Goal: Task Accomplishment & Management: Manage account settings

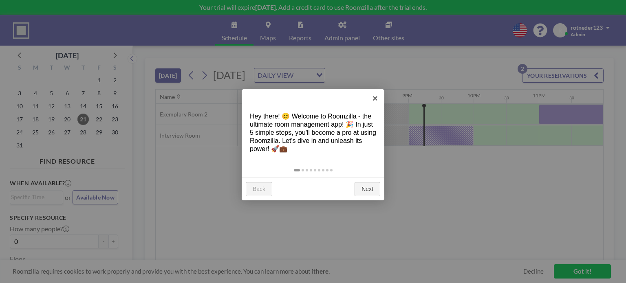
scroll to position [0, 1257]
click at [374, 193] on link "Next" at bounding box center [368, 189] width 26 height 15
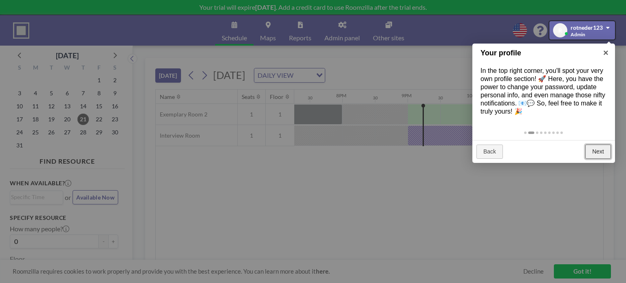
click at [599, 156] on link "Next" at bounding box center [598, 152] width 26 height 15
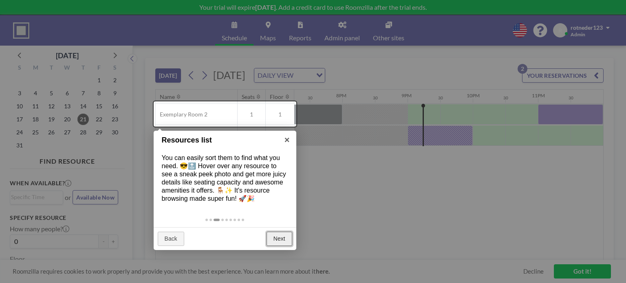
click at [292, 244] on link "Next" at bounding box center [280, 239] width 26 height 15
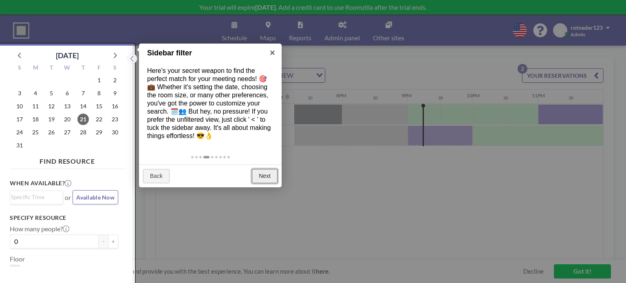
scroll to position [2, 0]
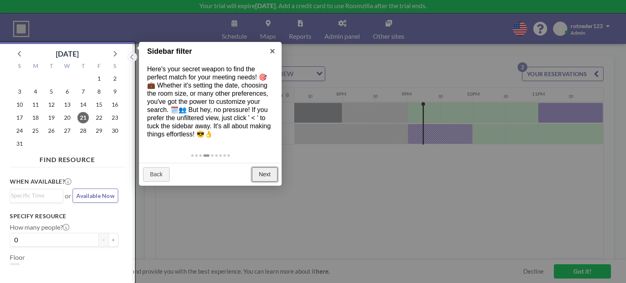
click at [260, 177] on link "Next" at bounding box center [265, 175] width 26 height 15
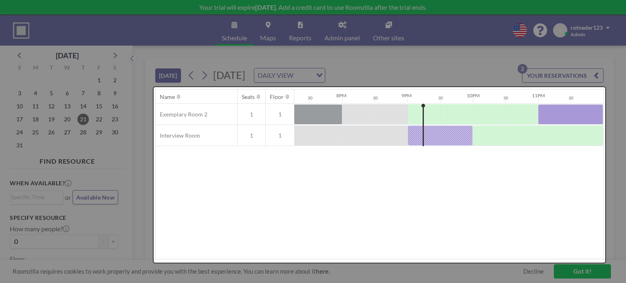
scroll to position [0, 0]
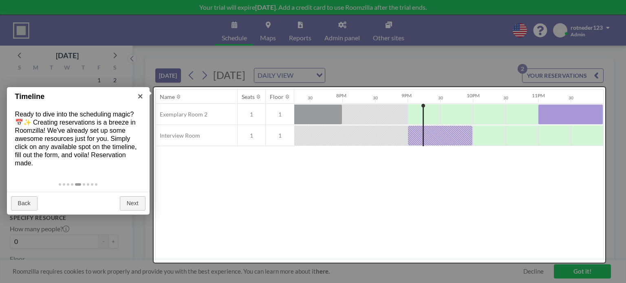
click at [425, 226] on div at bounding box center [380, 175] width 452 height 176
click at [126, 208] on link "Next" at bounding box center [133, 204] width 26 height 15
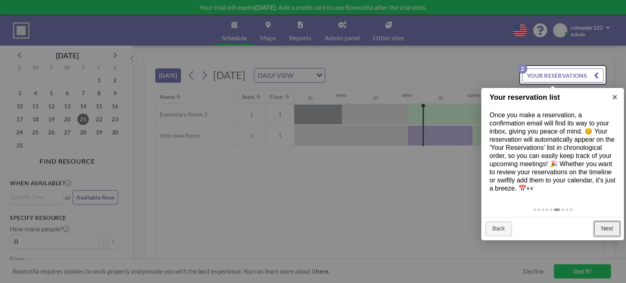
click at [615, 226] on link "Next" at bounding box center [607, 229] width 26 height 15
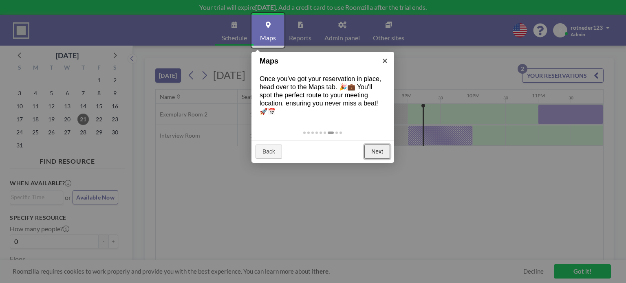
click at [381, 155] on link "Next" at bounding box center [377, 152] width 26 height 15
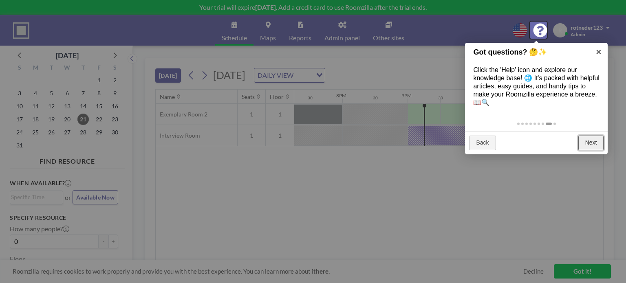
click at [595, 143] on link "Next" at bounding box center [592, 143] width 26 height 15
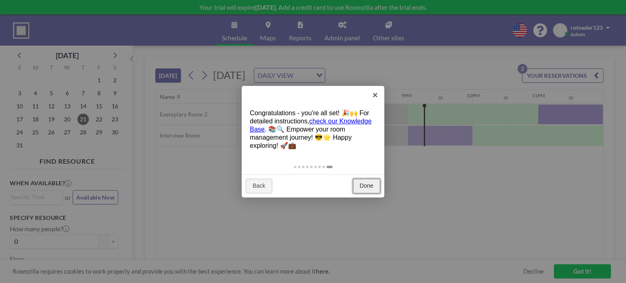
click at [373, 185] on link "Done" at bounding box center [366, 186] width 27 height 15
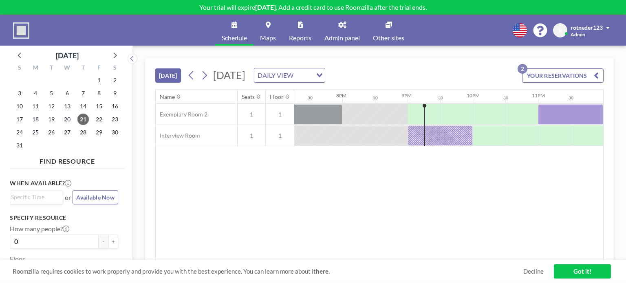
click at [563, 78] on button "YOUR RESERVATIONS 2" at bounding box center [563, 75] width 82 height 14
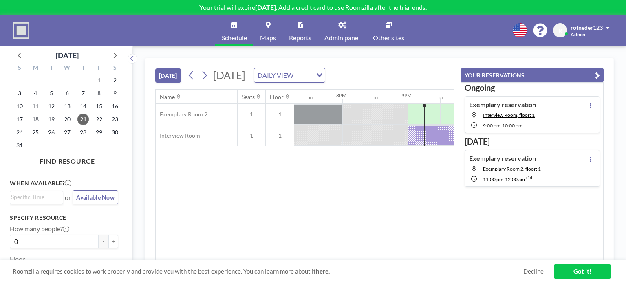
click at [424, 233] on div "Name Seats Floor 12AM 30 1AM 30 2AM 30 3AM 30 4AM 30 5AM 30 6AM 30 7AM 30 8AM 3…" at bounding box center [305, 175] width 298 height 171
click at [598, 71] on icon "button" at bounding box center [597, 76] width 5 height 10
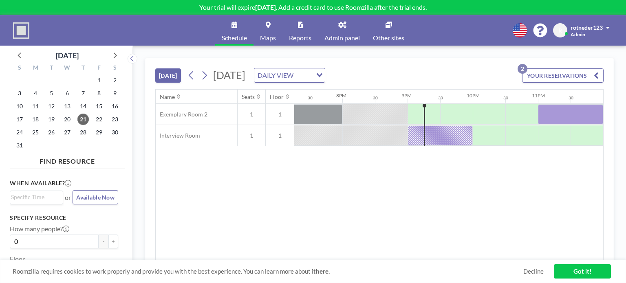
click at [274, 31] on link "Maps" at bounding box center [268, 30] width 29 height 31
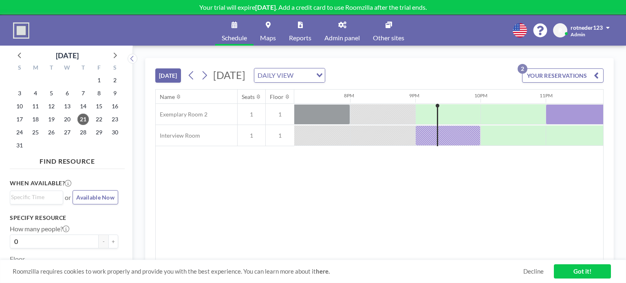
scroll to position [0, 1257]
click at [535, 271] on link "Decline" at bounding box center [533, 272] width 20 height 8
click at [601, 271] on link "Got it!" at bounding box center [582, 272] width 57 height 14
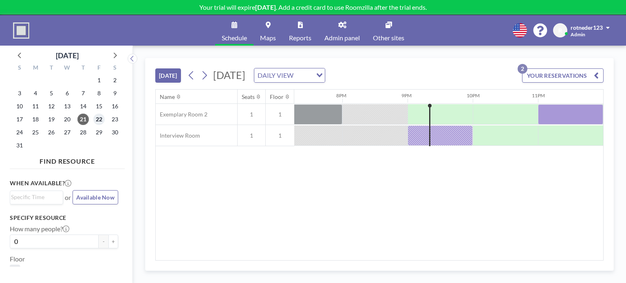
click at [99, 117] on span "22" at bounding box center [98, 119] width 11 height 11
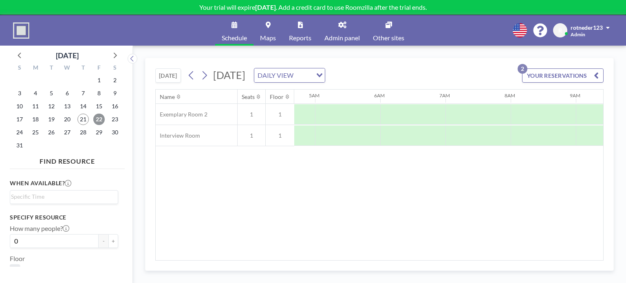
scroll to position [0, 304]
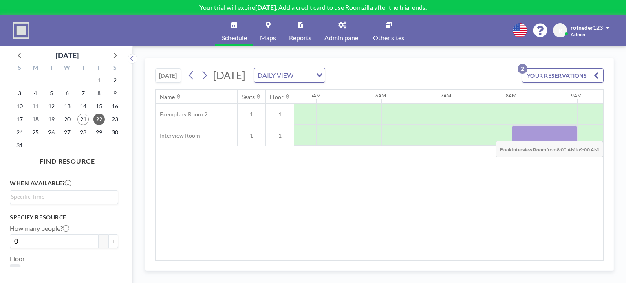
click at [528, 135] on div at bounding box center [544, 136] width 65 height 20
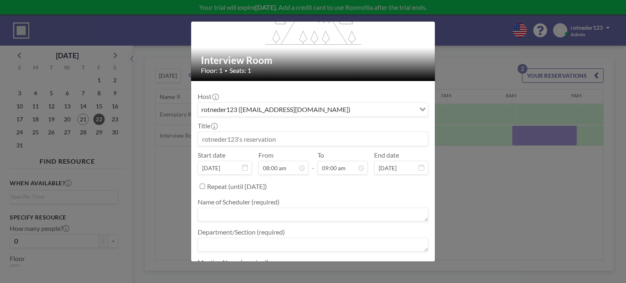
scroll to position [63, 0]
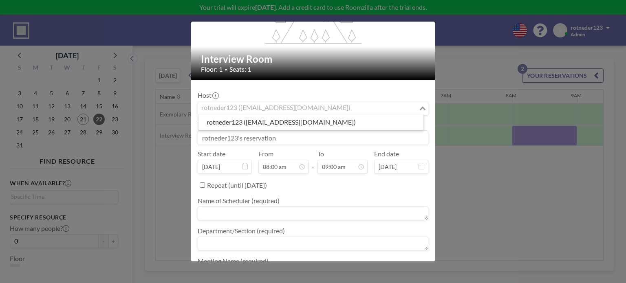
click at [413, 107] on div "rotneder123 (rotneder123@gmail.com) Loading..." at bounding box center [313, 109] width 230 height 14
click at [413, 107] on input "Search for option" at bounding box center [308, 108] width 219 height 11
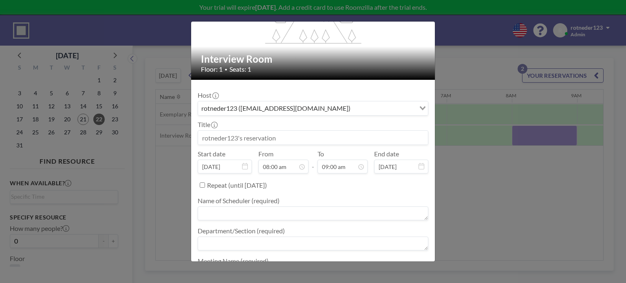
click at [417, 88] on div "Host rotneder123 (rotneder123@gmail.com) Loading... Title Start date Aug 22, 20…" at bounding box center [313, 184] width 231 height 196
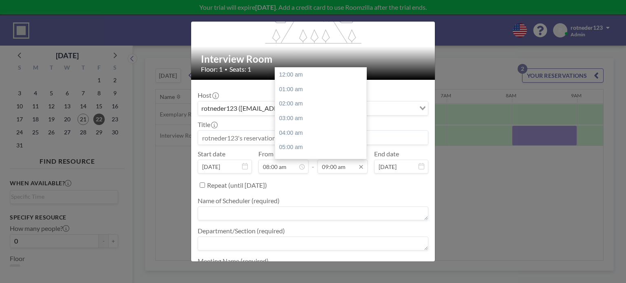
scroll to position [130, 0]
click at [340, 168] on input "09:00 am" at bounding box center [343, 167] width 50 height 14
click at [300, 91] on div "10:00 am" at bounding box center [322, 89] width 95 height 15
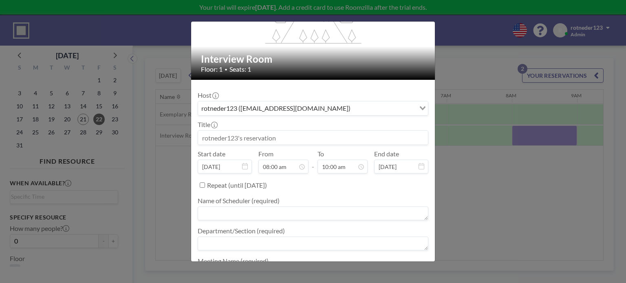
click at [301, 212] on textarea at bounding box center [313, 214] width 231 height 14
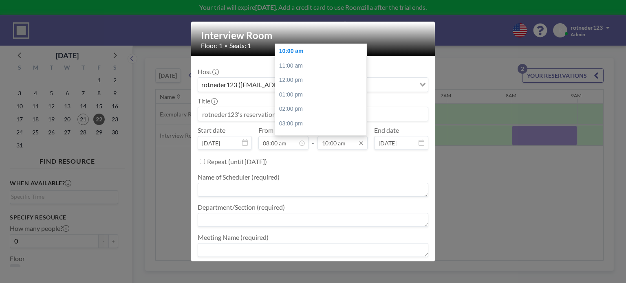
click at [326, 142] on input "10:00 am" at bounding box center [343, 143] width 50 height 14
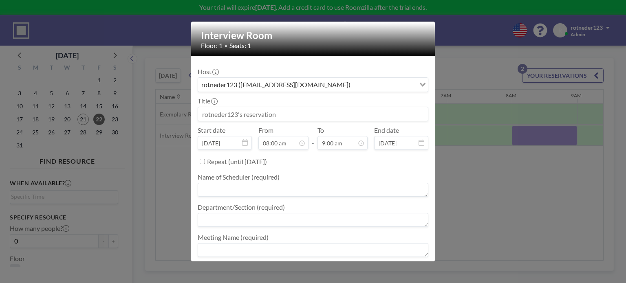
type input "10:00 am"
click at [294, 185] on textarea at bounding box center [313, 190] width 231 height 14
type textarea "Redentor Carreos"
click at [259, 216] on textarea at bounding box center [313, 220] width 231 height 14
type textarea "Engineering"
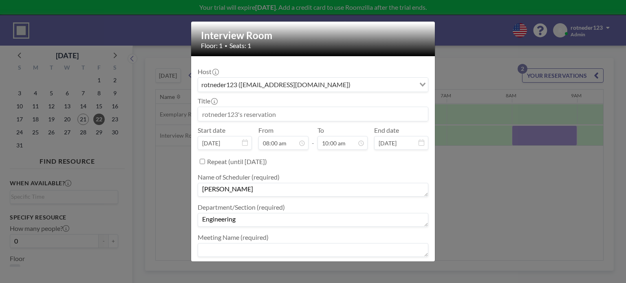
click at [233, 245] on textarea at bounding box center [313, 250] width 231 height 14
type textarea "I"
type textarea "Facilities Repair"
click at [299, 119] on input at bounding box center [313, 114] width 230 height 14
click at [209, 112] on input at bounding box center [313, 114] width 230 height 14
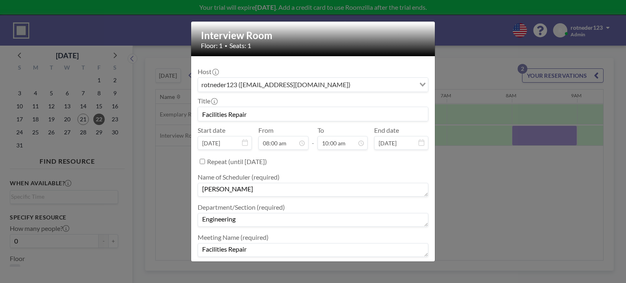
scroll to position [110, 0]
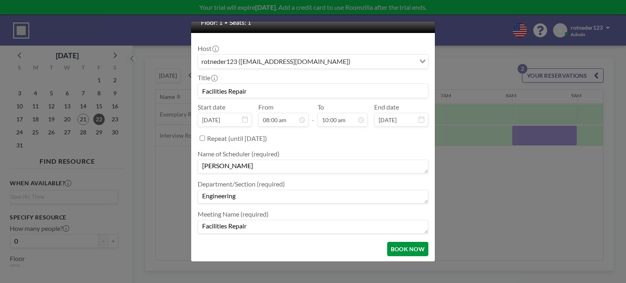
type input "Facilities Repair"
click at [408, 251] on button "BOOK NOW" at bounding box center [407, 249] width 41 height 14
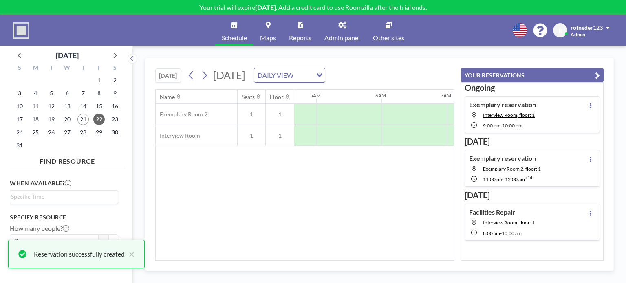
click at [584, 69] on button "YOUR RESERVATIONS" at bounding box center [532, 75] width 143 height 14
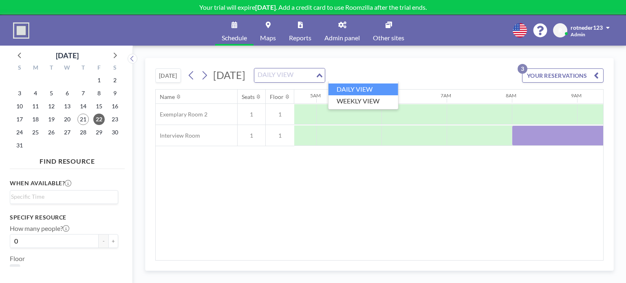
click at [322, 74] on icon "Search for option" at bounding box center [320, 75] width 6 height 4
click at [369, 102] on li "WEEKLY VIEW" at bounding box center [364, 101] width 70 height 12
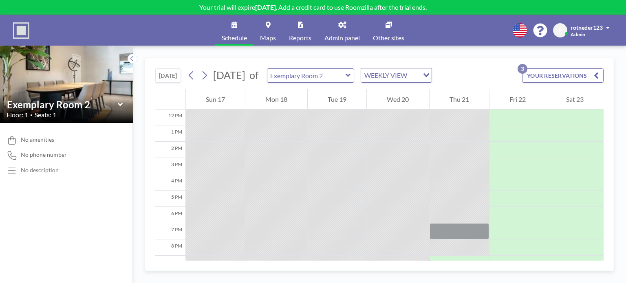
scroll to position [243, 0]
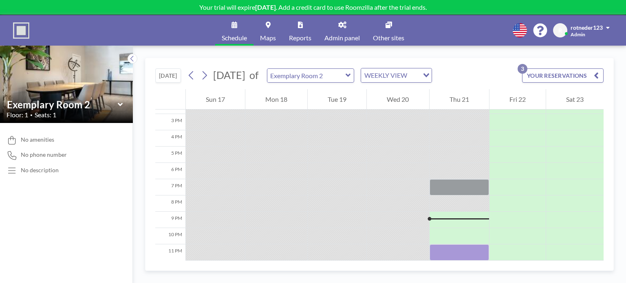
click at [355, 75] on div "Exemplary Room 2" at bounding box center [311, 75] width 88 height 14
click at [351, 75] on icon at bounding box center [348, 75] width 5 height 3
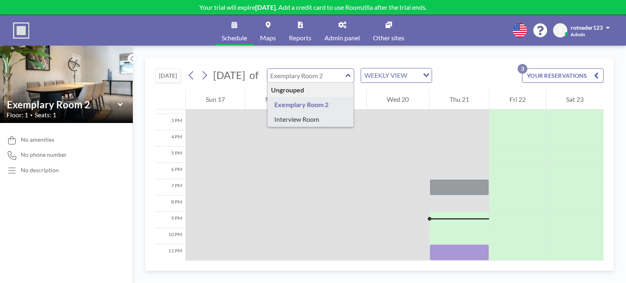
type input "Interview Room"
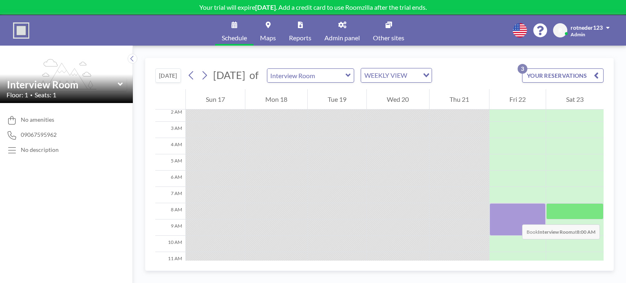
scroll to position [38, 0]
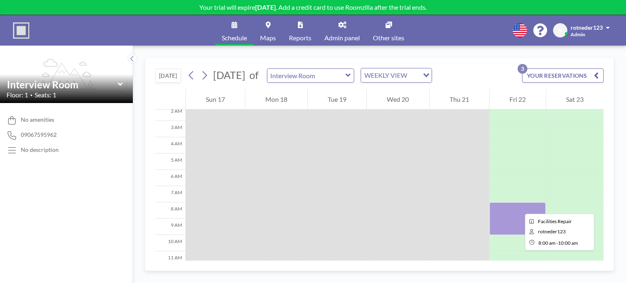
click at [519, 207] on div at bounding box center [518, 219] width 56 height 33
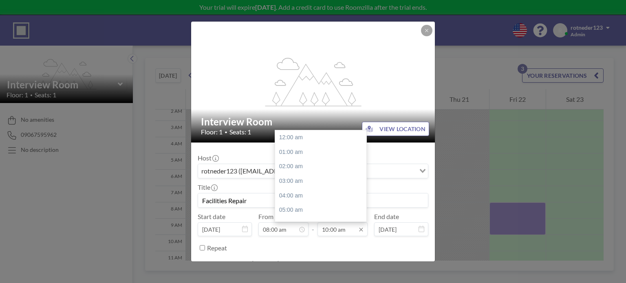
scroll to position [145, 0]
click at [326, 230] on input "10:00 am" at bounding box center [343, 230] width 50 height 14
drag, startPoint x: 362, startPoint y: 188, endPoint x: 361, endPoint y: 159, distance: 28.6
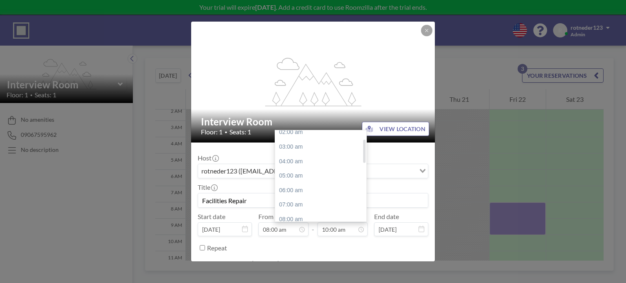
click at [363, 159] on div at bounding box center [364, 152] width 2 height 24
drag, startPoint x: 361, startPoint y: 159, endPoint x: 360, endPoint y: 166, distance: 7.1
click at [360, 166] on div "12:00 am 01:00 am 02:00 am 03:00 am 04:00 am 05:00 am 06:00 am 07:00 am 08:00 a…" at bounding box center [320, 175] width 91 height 91
click at [315, 208] on div "09:00 am" at bounding box center [322, 208] width 95 height 15
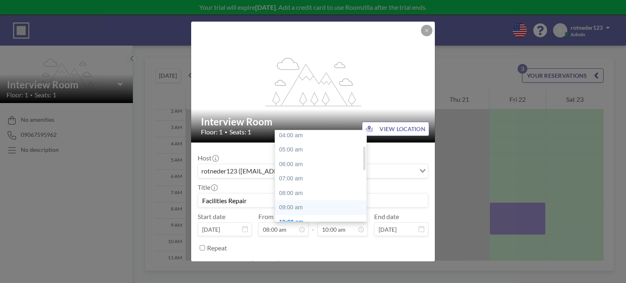
type input "09:00 am"
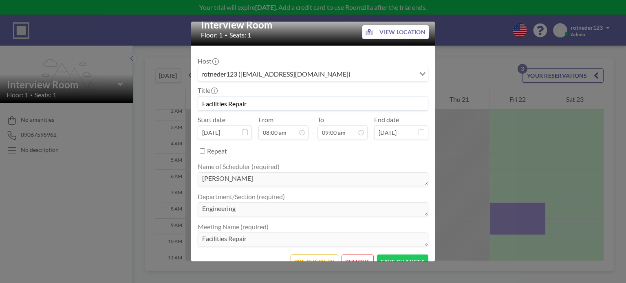
scroll to position [110, 0]
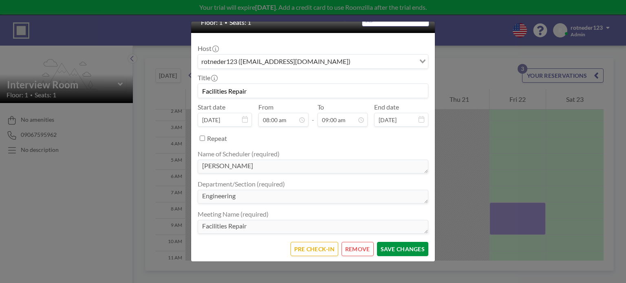
click at [391, 252] on button "SAVE CHANGES" at bounding box center [402, 249] width 51 height 14
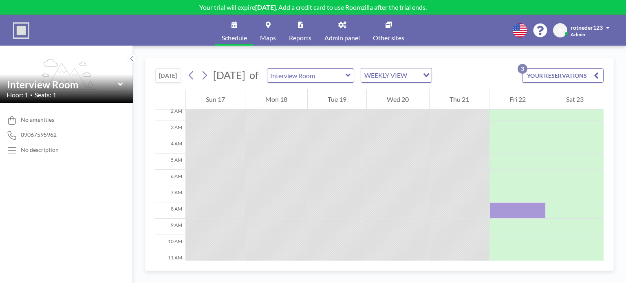
click at [550, 73] on button "YOUR RESERVATIONS 3" at bounding box center [563, 75] width 82 height 14
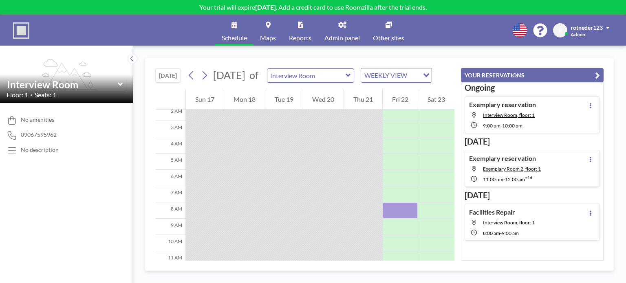
click at [530, 78] on button "YOUR RESERVATIONS" at bounding box center [532, 75] width 143 height 14
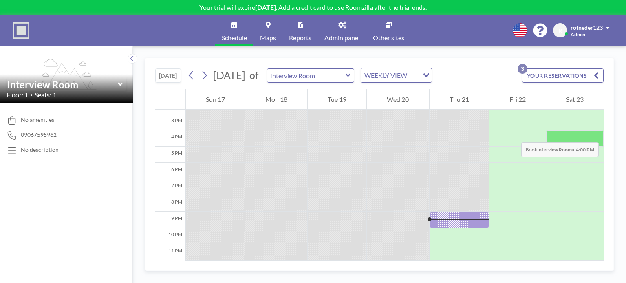
scroll to position [243, 0]
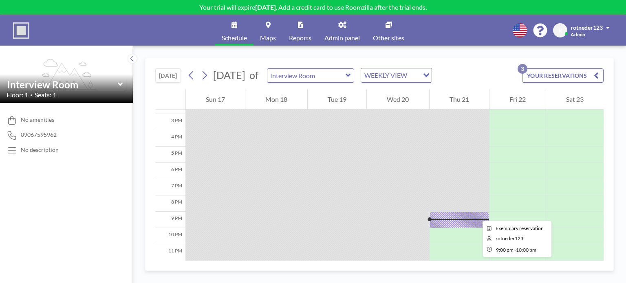
click at [476, 214] on div at bounding box center [460, 220] width 60 height 16
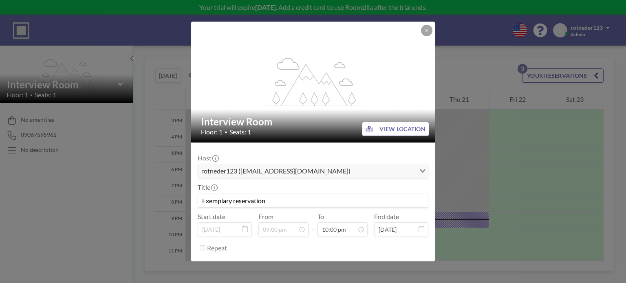
scroll to position [110, 0]
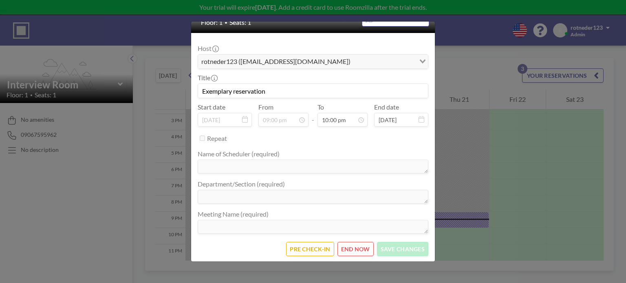
click at [486, 39] on div "flex-grow: 1.2; Interview Room Floor: 1 • Seats: 1 VIEW LOCATION Host rotneder1…" at bounding box center [313, 141] width 626 height 283
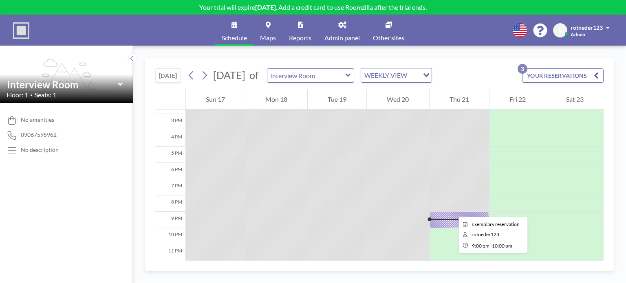
click at [452, 212] on div at bounding box center [460, 220] width 60 height 16
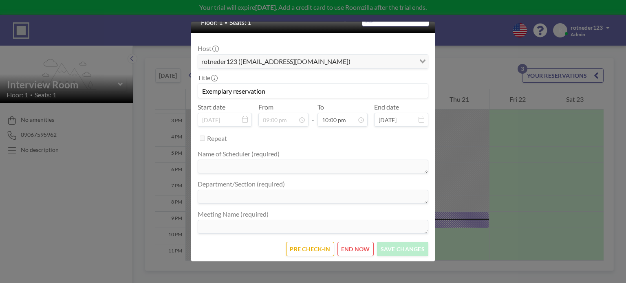
click at [356, 250] on button "END NOW" at bounding box center [356, 249] width 36 height 14
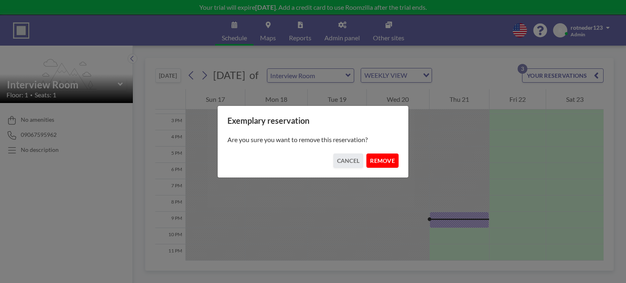
click at [392, 157] on button "REMOVE" at bounding box center [383, 161] width 32 height 14
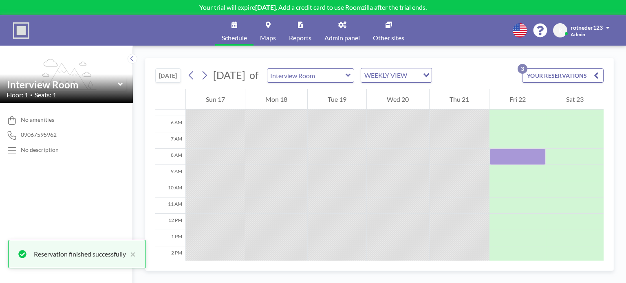
scroll to position [91, 0]
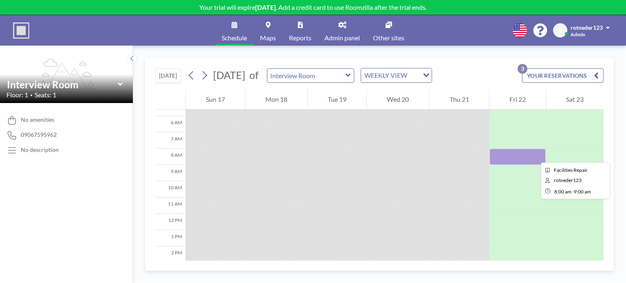
click at [535, 155] on div at bounding box center [518, 157] width 56 height 16
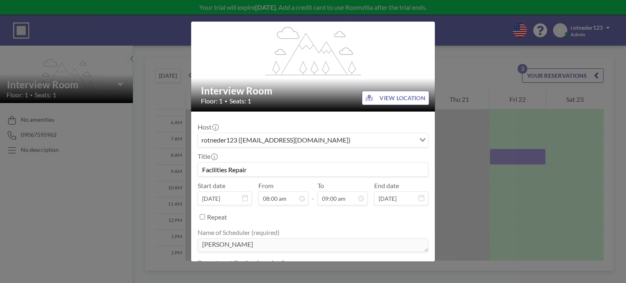
scroll to position [0, 0]
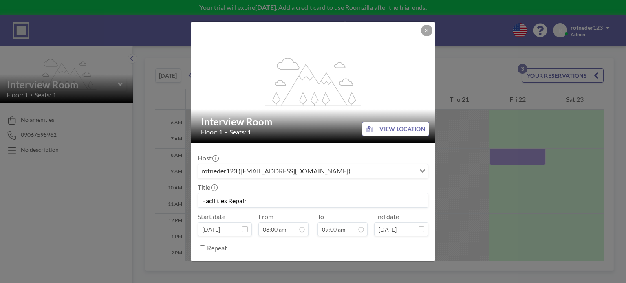
click at [401, 126] on button "VIEW LOCATION" at bounding box center [395, 129] width 67 height 14
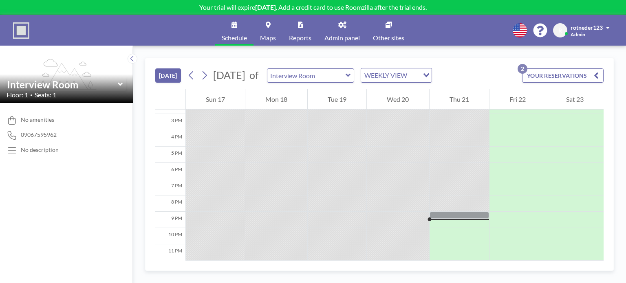
scroll to position [244, 0]
click at [407, 80] on div "WEEKLY VIEW" at bounding box center [391, 74] width 61 height 12
click at [560, 74] on button "YOUR RESERVATIONS 2" at bounding box center [563, 75] width 82 height 14
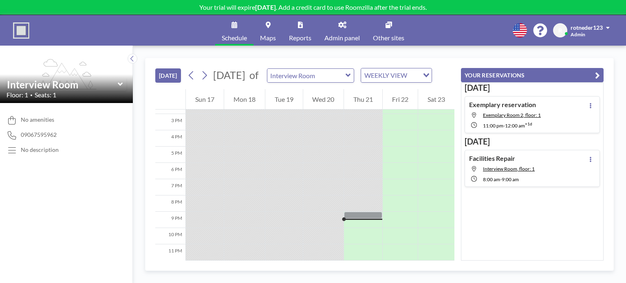
click at [560, 74] on button "YOUR RESERVATIONS" at bounding box center [532, 75] width 143 height 14
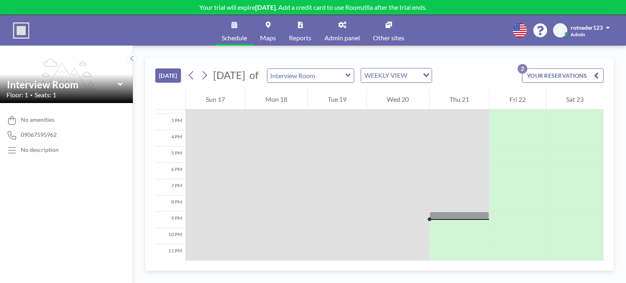
click at [350, 31] on link "Admin panel" at bounding box center [342, 30] width 49 height 31
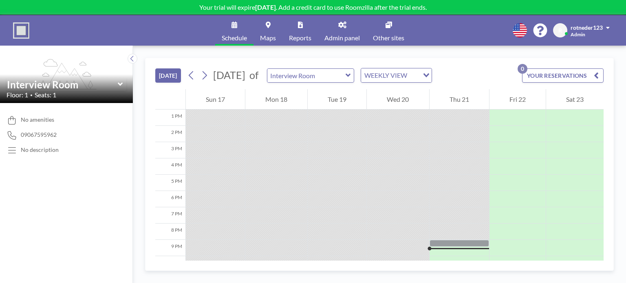
scroll to position [244, 0]
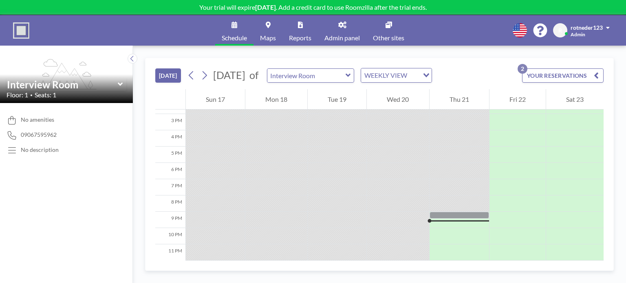
click at [410, 78] on div "WEEKLY VIEW" at bounding box center [390, 74] width 58 height 12
click at [409, 84] on li "DAILY VIEW" at bounding box center [421, 90] width 70 height 12
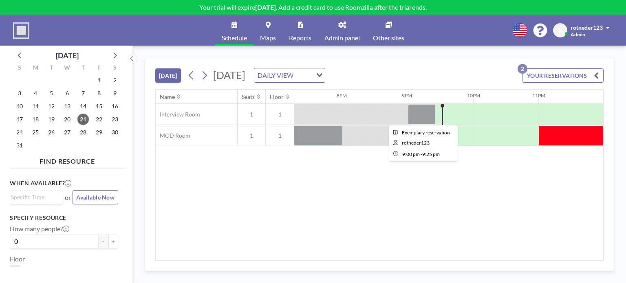
scroll to position [0, 1257]
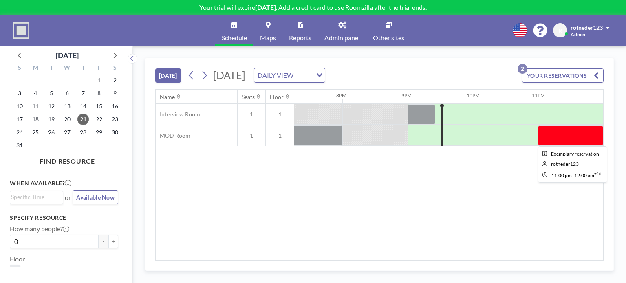
click at [543, 134] on div at bounding box center [570, 136] width 65 height 20
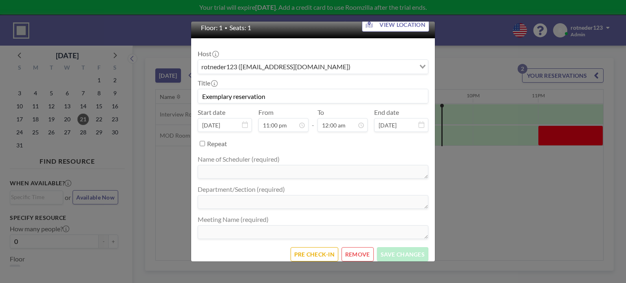
scroll to position [110, 0]
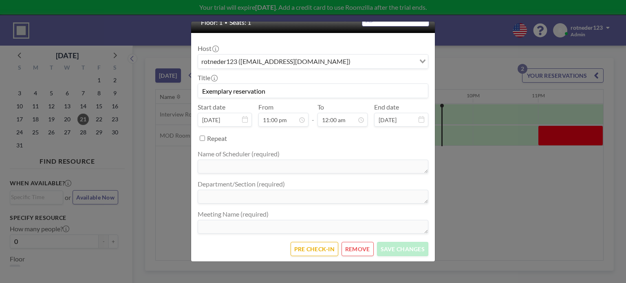
click at [360, 247] on button "REMOVE" at bounding box center [358, 249] width 32 height 14
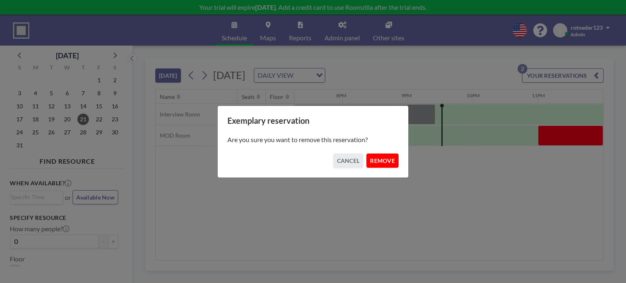
click at [388, 162] on button "REMOVE" at bounding box center [383, 161] width 32 height 14
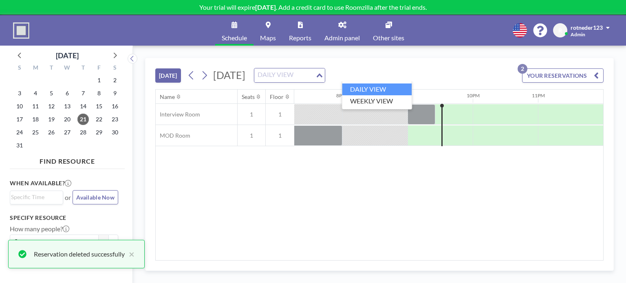
click at [315, 75] on input "Search for option" at bounding box center [285, 75] width 60 height 11
click at [381, 98] on li "WEEKLY VIEW" at bounding box center [377, 101] width 70 height 12
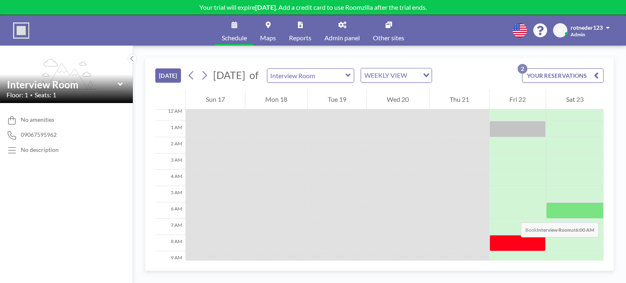
scroll to position [7, 0]
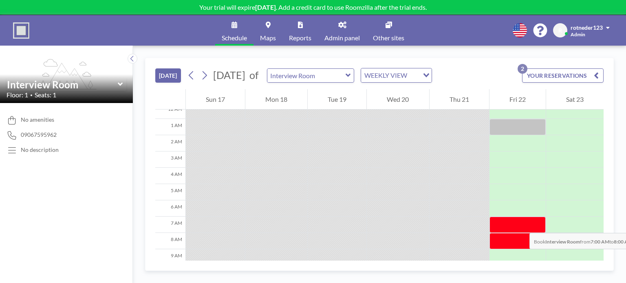
click at [521, 225] on div at bounding box center [518, 225] width 56 height 16
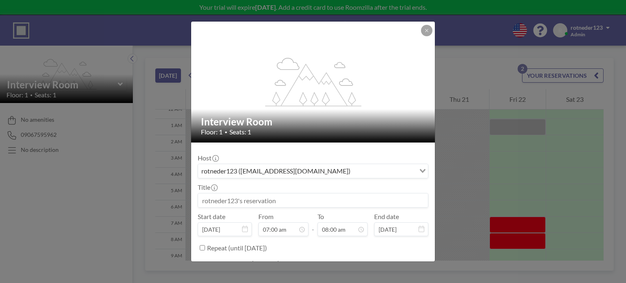
click at [302, 202] on input at bounding box center [313, 201] width 230 height 14
click at [425, 31] on icon at bounding box center [426, 30] width 5 height 5
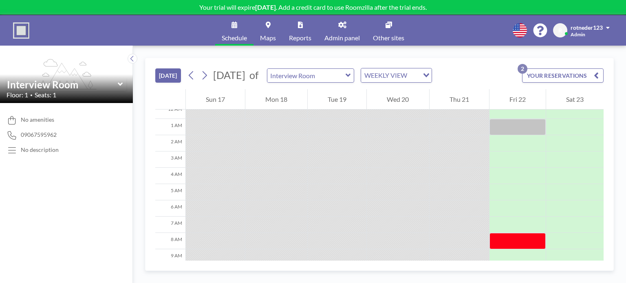
click at [551, 76] on button "YOUR RESERVATIONS 2" at bounding box center [563, 75] width 82 height 14
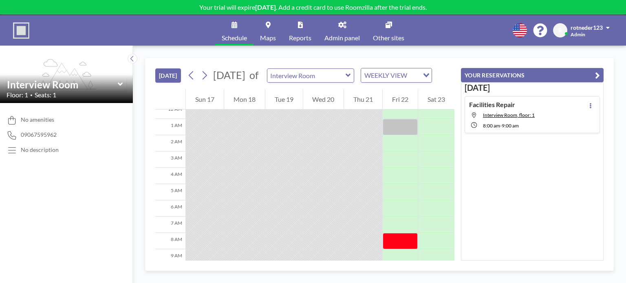
click at [565, 75] on button "YOUR RESERVATIONS" at bounding box center [532, 75] width 143 height 14
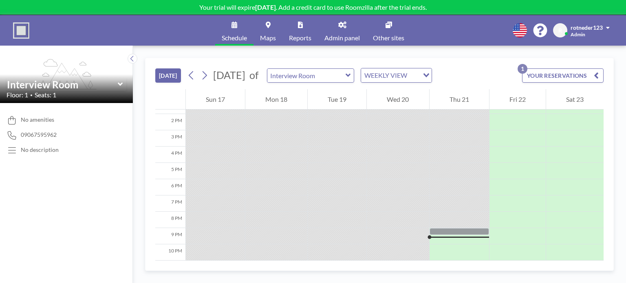
scroll to position [223, 0]
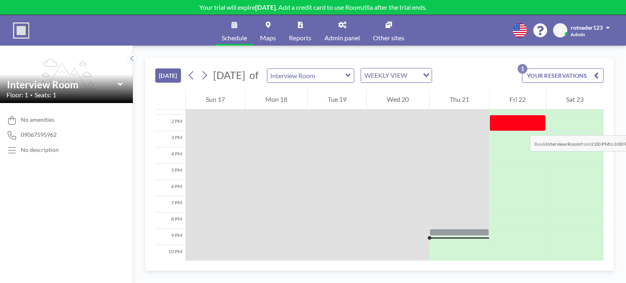
click at [522, 127] on div at bounding box center [518, 123] width 56 height 16
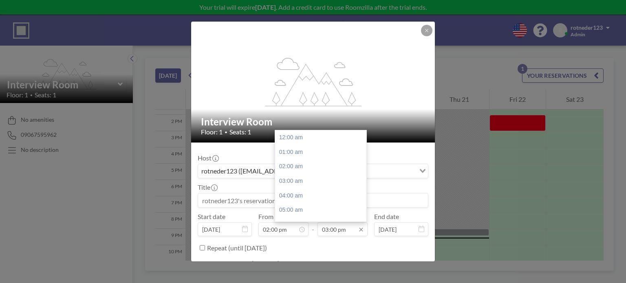
scroll to position [218, 0]
click at [302, 167] on div "05:00 pm" at bounding box center [322, 166] width 95 height 15
type input "05:00 pm"
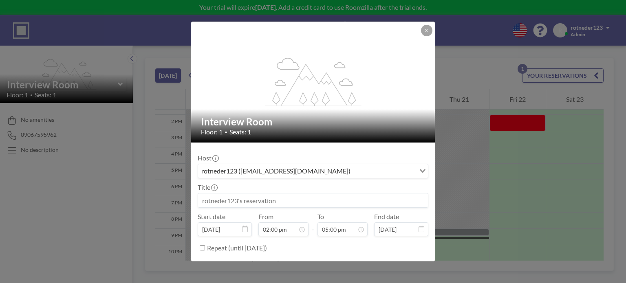
click at [272, 199] on input at bounding box center [313, 201] width 230 height 14
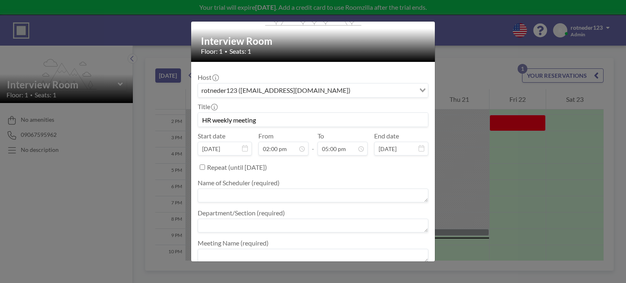
scroll to position [82, 0]
type input "HR weekly meeting"
click at [306, 190] on textarea at bounding box center [313, 195] width 231 height 14
type textarea "Red Carreos"
click at [292, 221] on textarea at bounding box center [313, 225] width 231 height 14
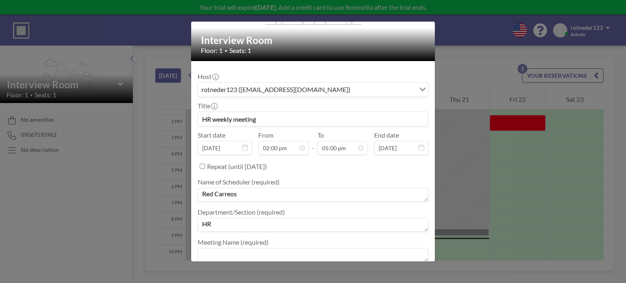
scroll to position [110, 0]
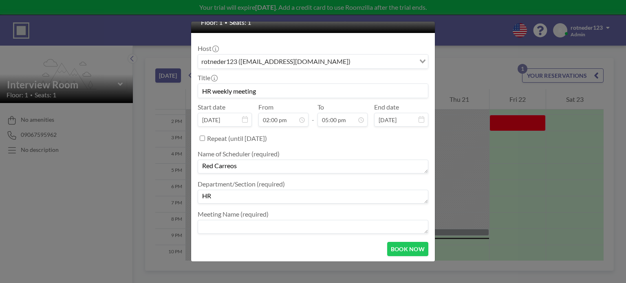
type textarea "HR"
click at [399, 225] on textarea at bounding box center [313, 227] width 231 height 14
type textarea "Weekly Report"
click at [404, 247] on button "BOOK NOW" at bounding box center [407, 249] width 41 height 14
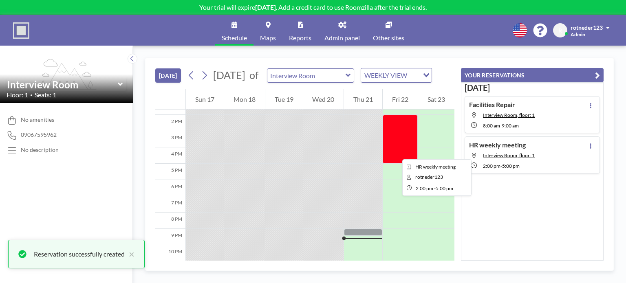
click at [396, 152] on div at bounding box center [400, 139] width 35 height 49
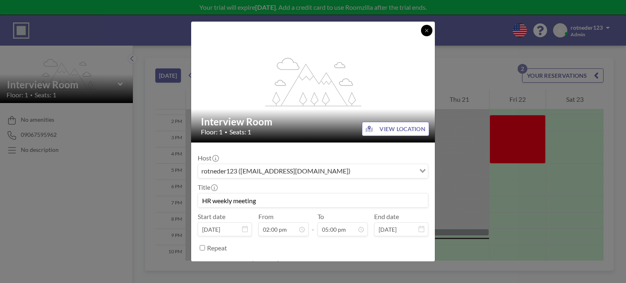
click at [427, 31] on icon at bounding box center [426, 30] width 3 height 3
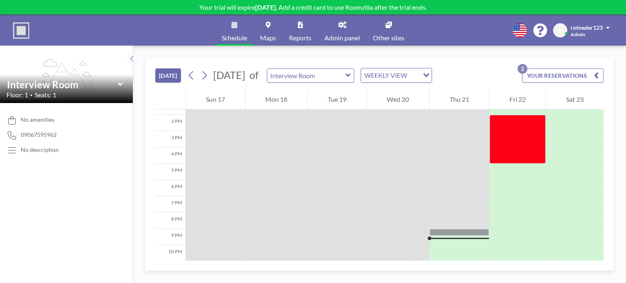
click at [388, 27] on icon at bounding box center [389, 25] width 7 height 7
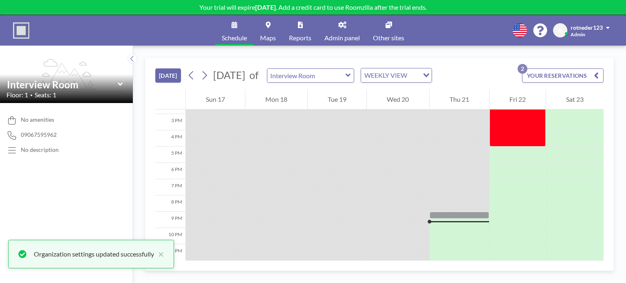
scroll to position [244, 0]
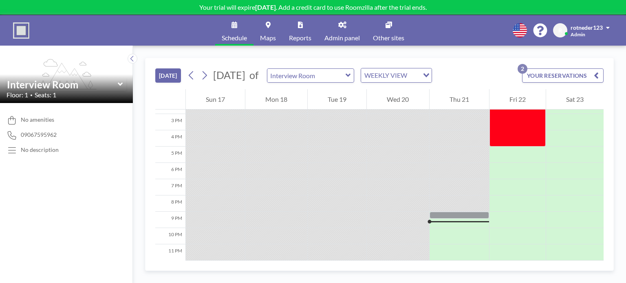
click at [162, 71] on button "[DATE]" at bounding box center [168, 75] width 26 height 14
click at [205, 75] on icon at bounding box center [205, 75] width 8 height 12
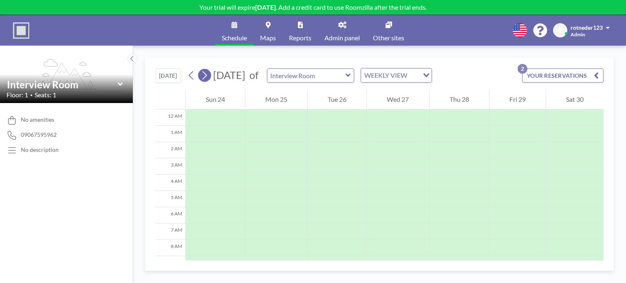
scroll to position [114, 0]
click at [186, 73] on div "TODAY August 2025 of Interview Room WEEKLY VIEW Loading..." at bounding box center [293, 75] width 277 height 15
click at [193, 73] on icon at bounding box center [192, 75] width 8 height 12
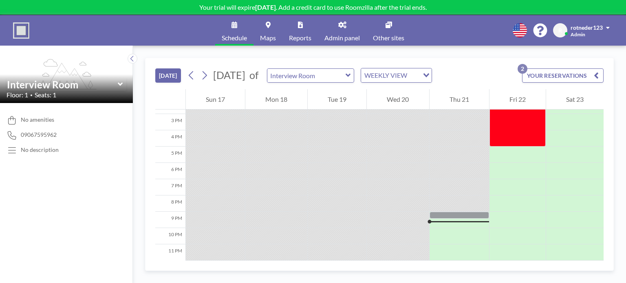
scroll to position [244, 0]
click at [133, 60] on icon at bounding box center [131, 59] width 3 height 6
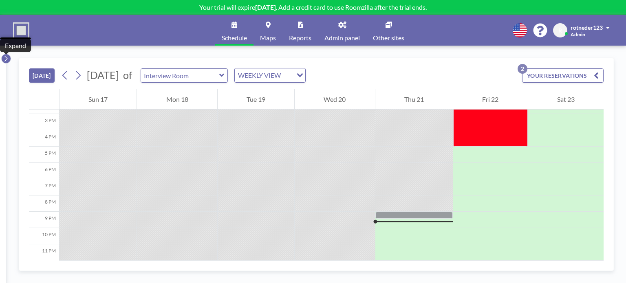
click at [7, 60] on icon at bounding box center [5, 59] width 5 height 8
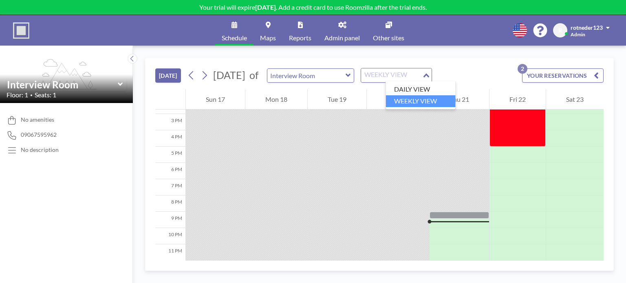
click at [395, 78] on div "WEEKLY VIEW" at bounding box center [391, 74] width 61 height 12
click at [400, 86] on li "DAILY VIEW" at bounding box center [421, 90] width 70 height 12
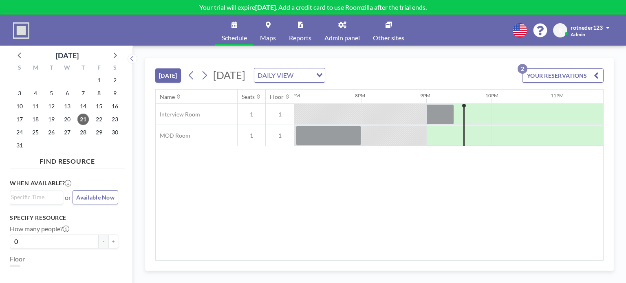
scroll to position [0, 1257]
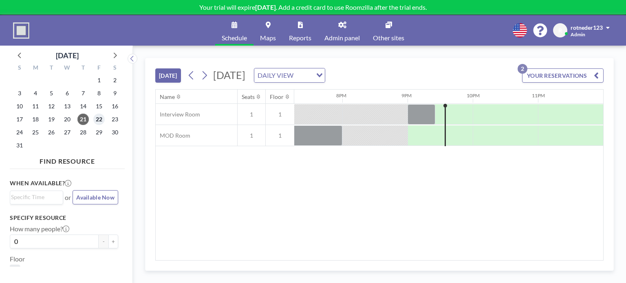
click at [102, 119] on span "22" at bounding box center [98, 119] width 11 height 11
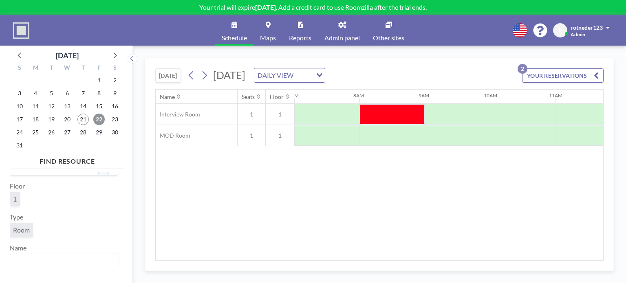
scroll to position [77, 0]
click at [20, 36] on img at bounding box center [21, 30] width 16 height 16
click at [267, 33] on link "Maps" at bounding box center [268, 30] width 29 height 31
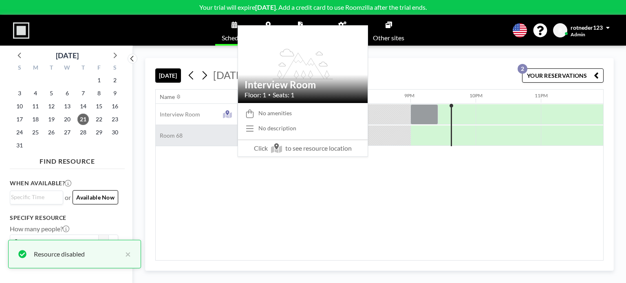
scroll to position [0, 1257]
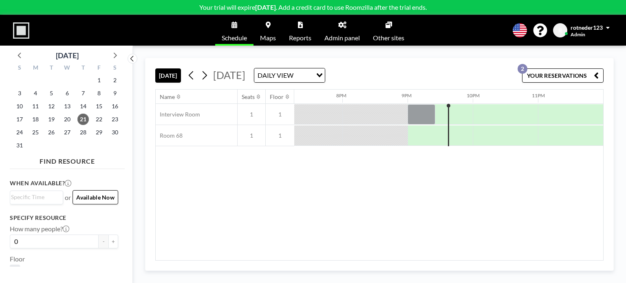
click at [338, 32] on link "Admin panel" at bounding box center [342, 30] width 49 height 31
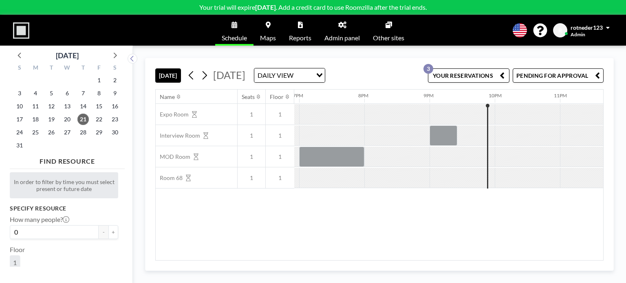
scroll to position [0, 1257]
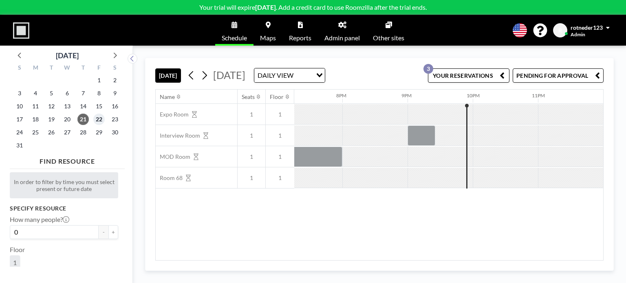
click at [99, 118] on span "22" at bounding box center [98, 119] width 11 height 11
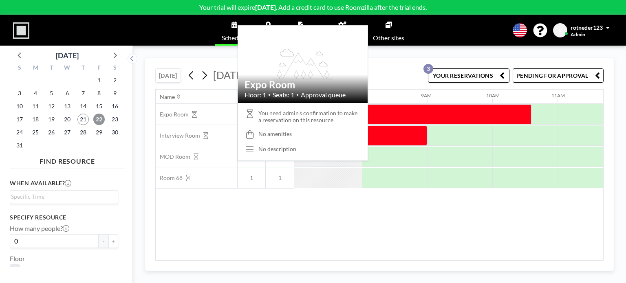
scroll to position [0, 457]
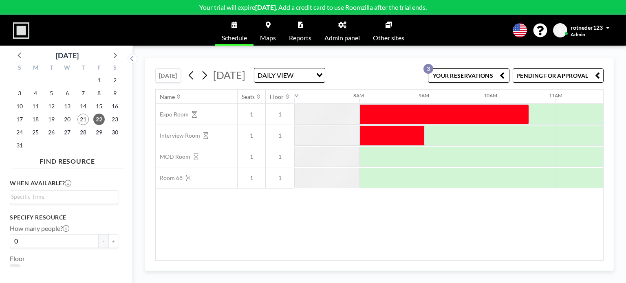
click at [606, 25] on div "rotneder123" at bounding box center [590, 27] width 39 height 8
click at [606, 25] on span at bounding box center [608, 28] width 4 height 6
click at [336, 26] on link "Admin panel" at bounding box center [342, 30] width 49 height 31
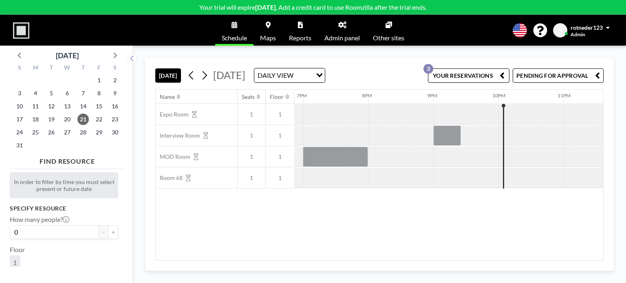
scroll to position [0, 1257]
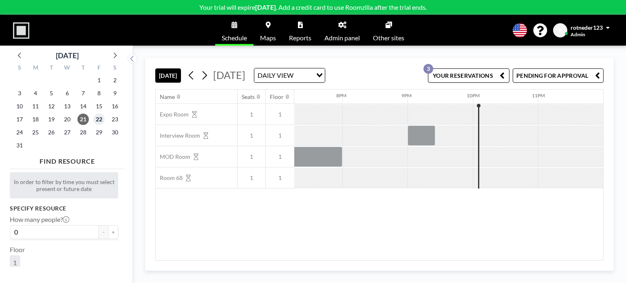
click at [96, 120] on span "22" at bounding box center [98, 119] width 11 height 11
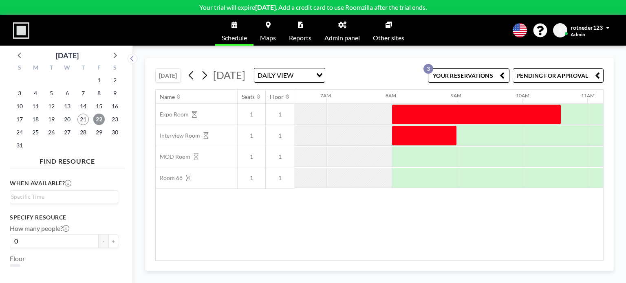
scroll to position [0, 457]
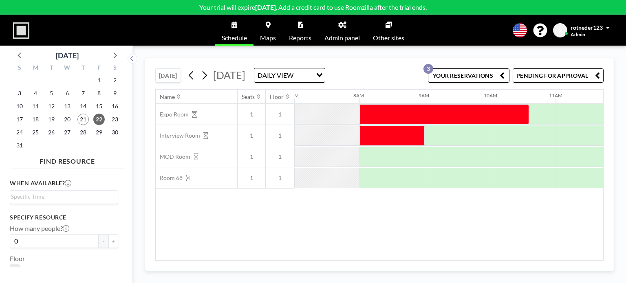
click at [348, 30] on link "Admin panel" at bounding box center [342, 30] width 49 height 31
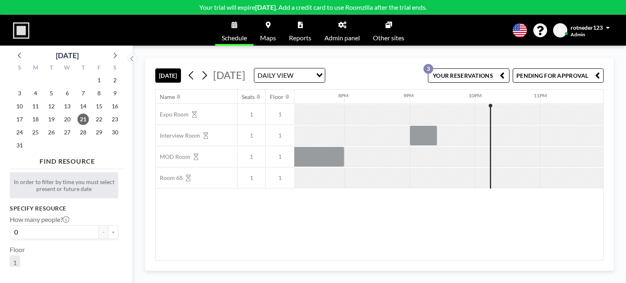
scroll to position [0, 1257]
click at [338, 35] on span "Admin panel" at bounding box center [342, 38] width 35 height 7
click at [208, 71] on icon at bounding box center [205, 75] width 8 height 12
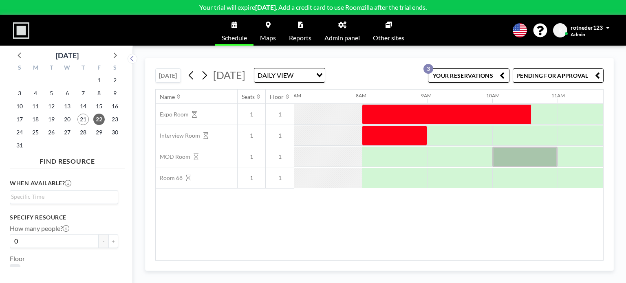
scroll to position [0, 457]
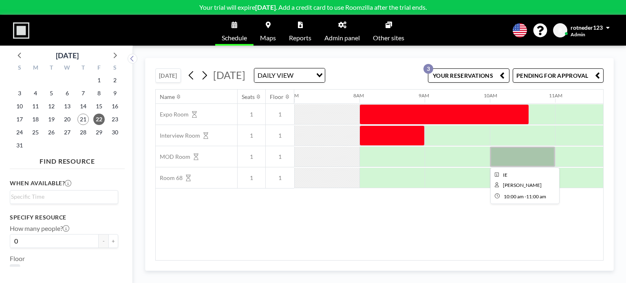
click at [509, 155] on div at bounding box center [522, 157] width 65 height 20
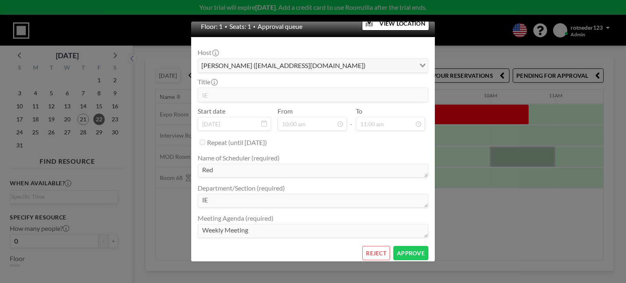
scroll to position [110, 0]
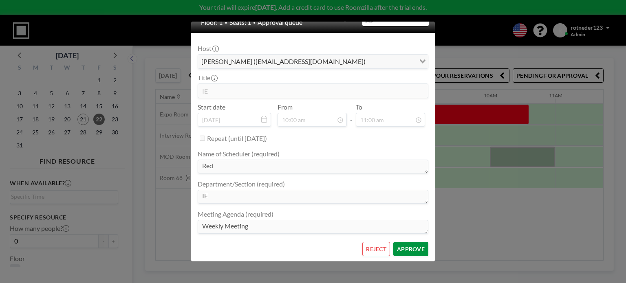
click at [398, 247] on button "APPROVE" at bounding box center [410, 249] width 35 height 14
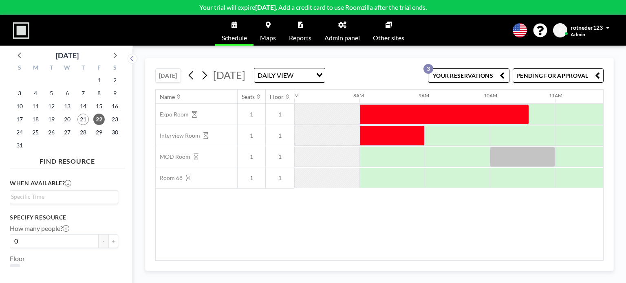
click at [468, 70] on button "YOUR RESERVATIONS 3" at bounding box center [469, 75] width 82 height 14
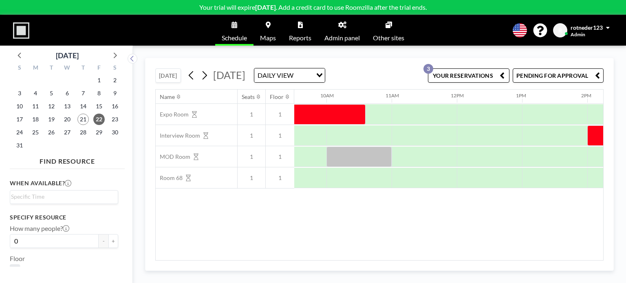
scroll to position [0, 609]
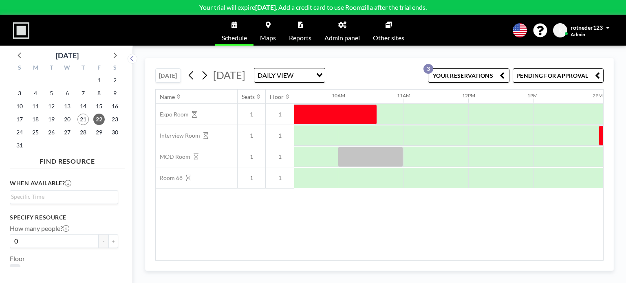
click at [337, 32] on link "Admin panel" at bounding box center [342, 30] width 49 height 31
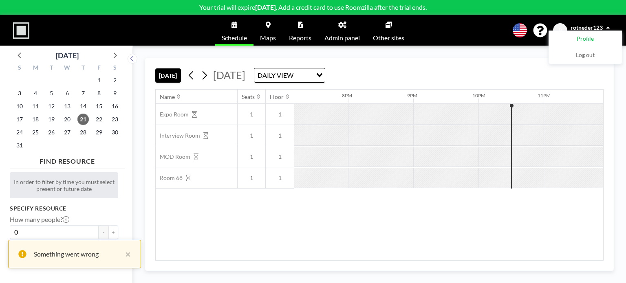
scroll to position [0, 1257]
click at [564, 41] on link "Profile" at bounding box center [585, 39] width 73 height 16
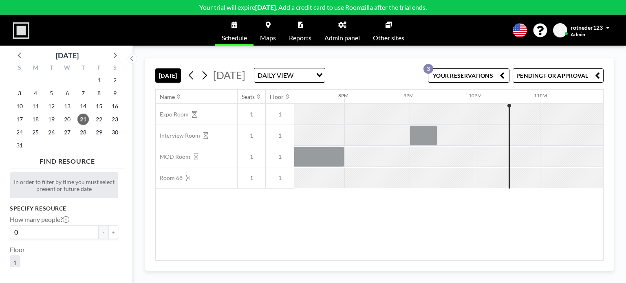
scroll to position [0, 1257]
click at [607, 31] on div "rotneder123" at bounding box center [590, 27] width 39 height 8
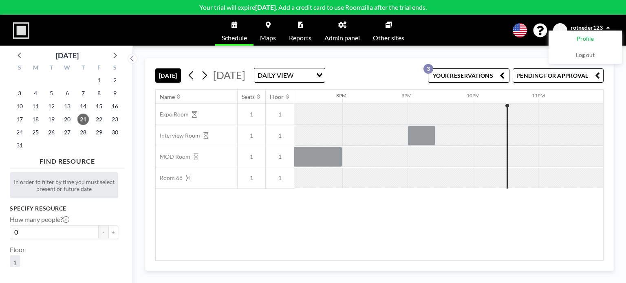
click at [589, 42] on span "Profile" at bounding box center [585, 39] width 17 height 8
